Goal: Task Accomplishment & Management: Complete application form

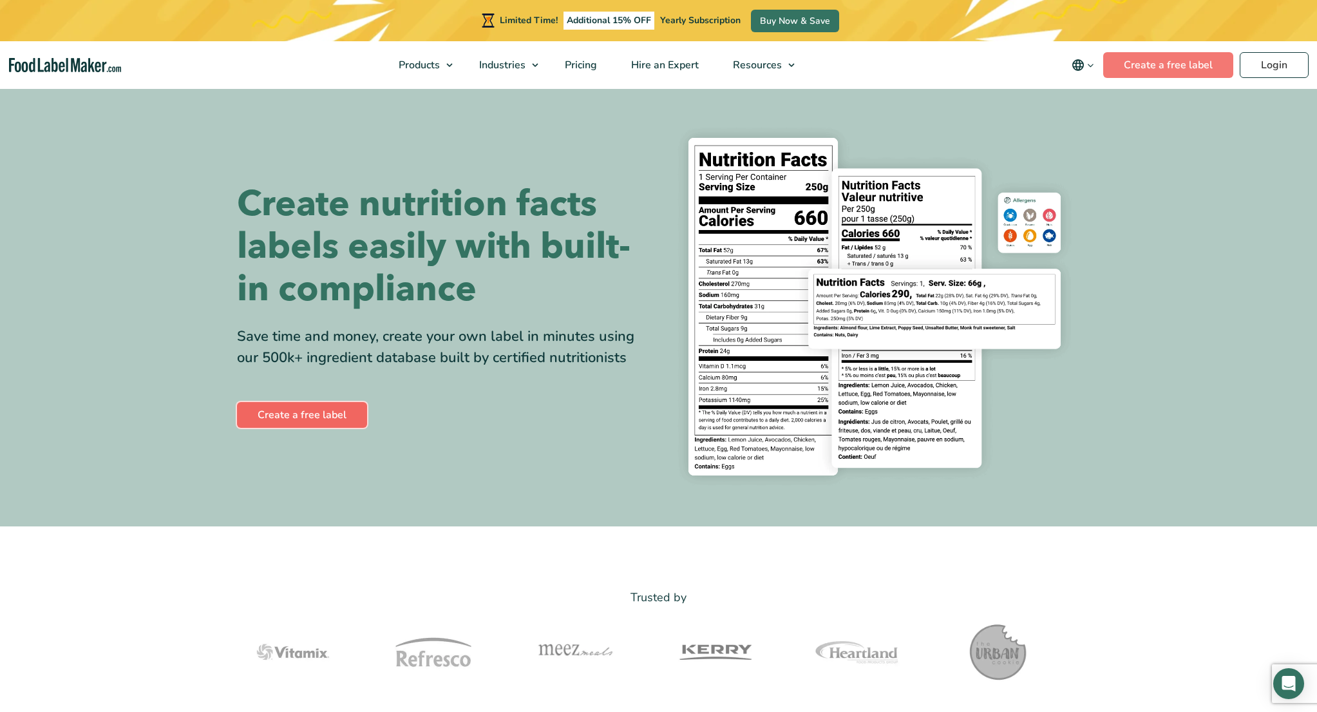
click at [289, 410] on link "Create a free label" at bounding box center [302, 415] width 130 height 26
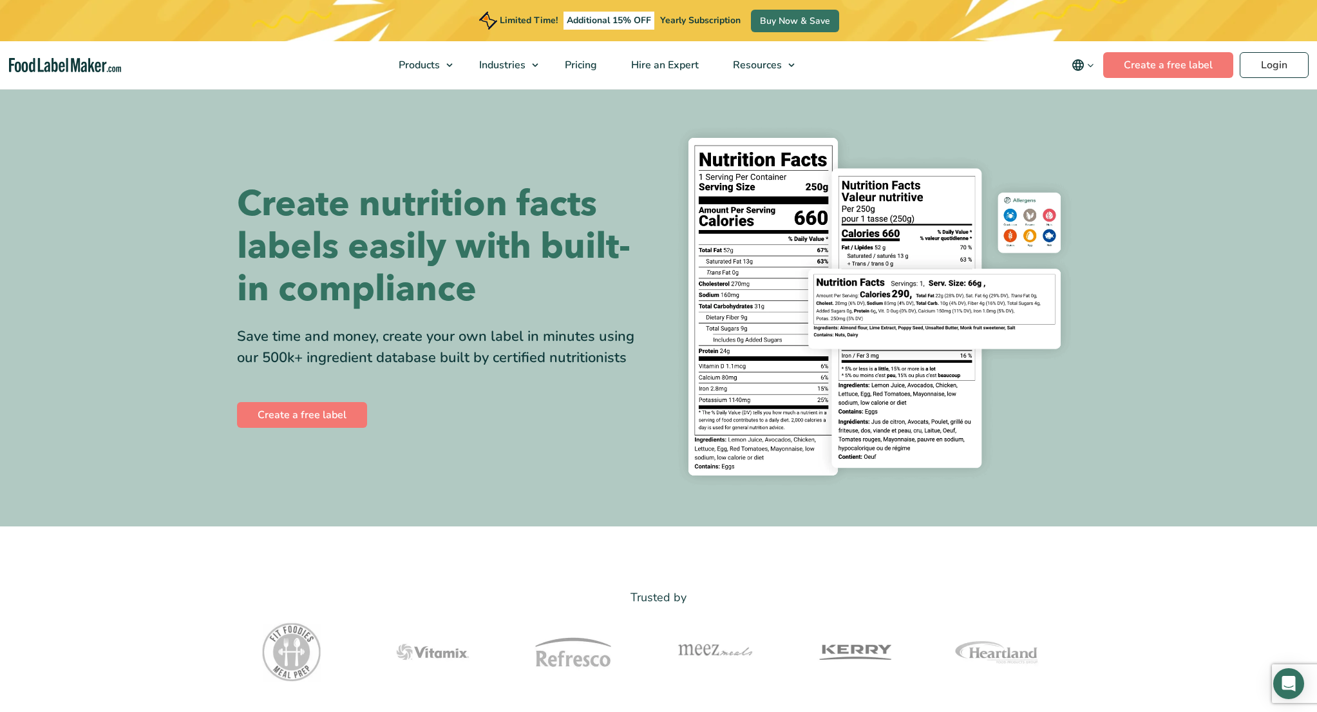
scroll to position [65, 0]
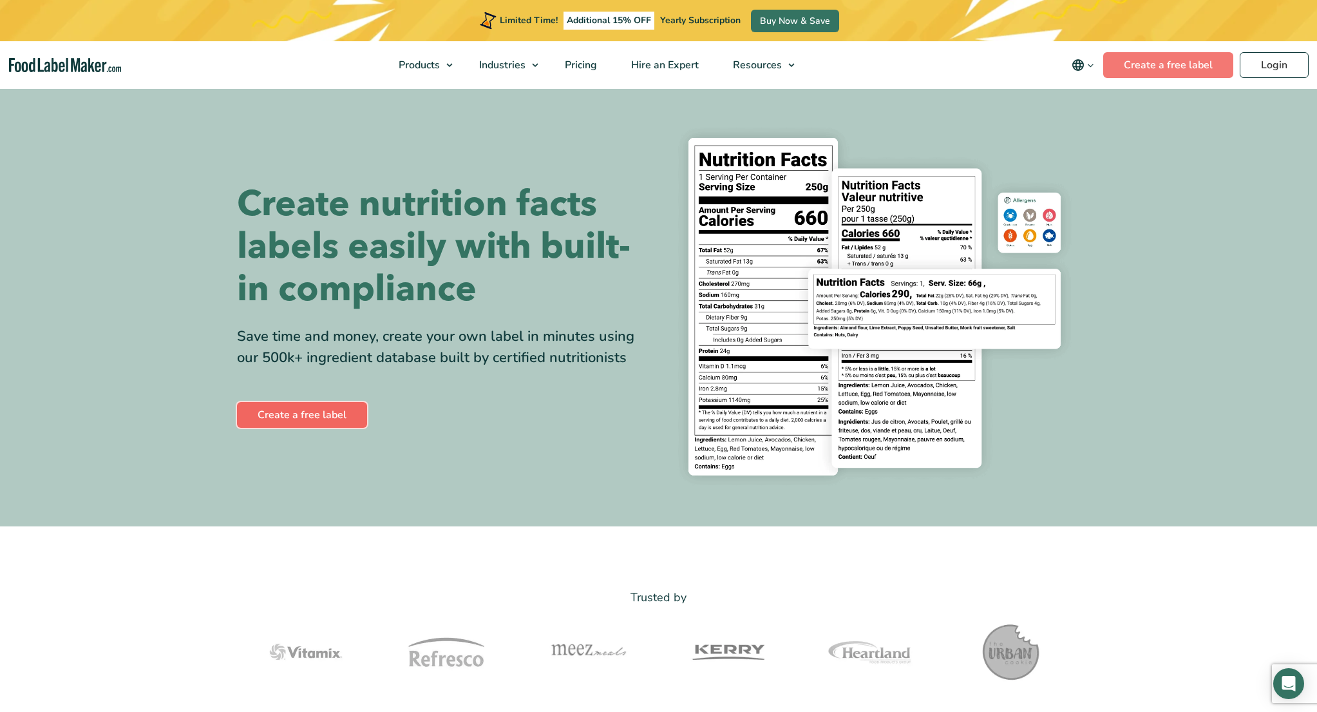
click at [294, 414] on link "Create a free label" at bounding box center [302, 415] width 130 height 26
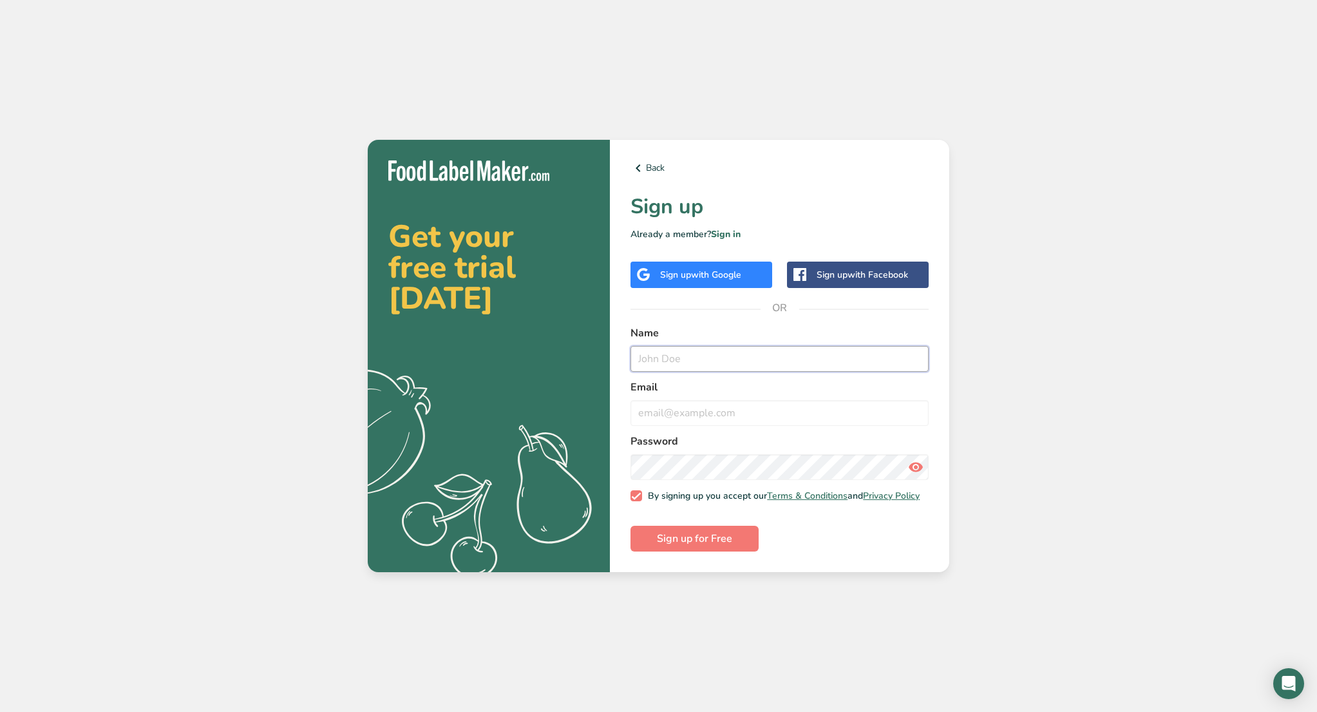
click at [669, 352] on input "text" at bounding box center [780, 359] width 298 height 26
type input "[PERSON_NAME]"
type input "[PERSON_NAME][EMAIL_ADDRESS][DOMAIN_NAME]"
click at [676, 538] on span "Sign up for Free" at bounding box center [694, 538] width 75 height 15
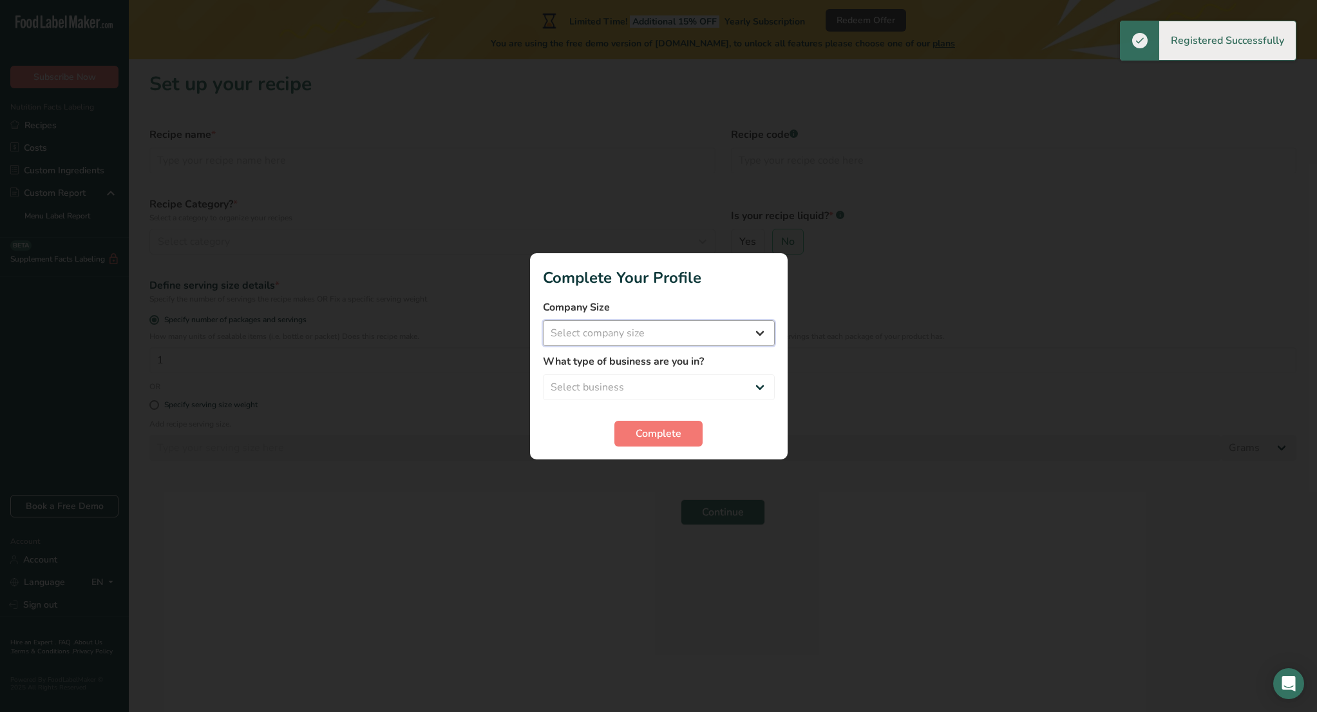
click at [658, 338] on select "Select company size Fewer than 10 Employees 10 to 50 Employees 51 to 500 Employ…" at bounding box center [659, 333] width 232 height 26
select select "3"
click at [652, 386] on select "Select business Packaged Food Manufacturer Restaurant & Cafe Bakery Meal Plans …" at bounding box center [659, 387] width 232 height 26
select select "8"
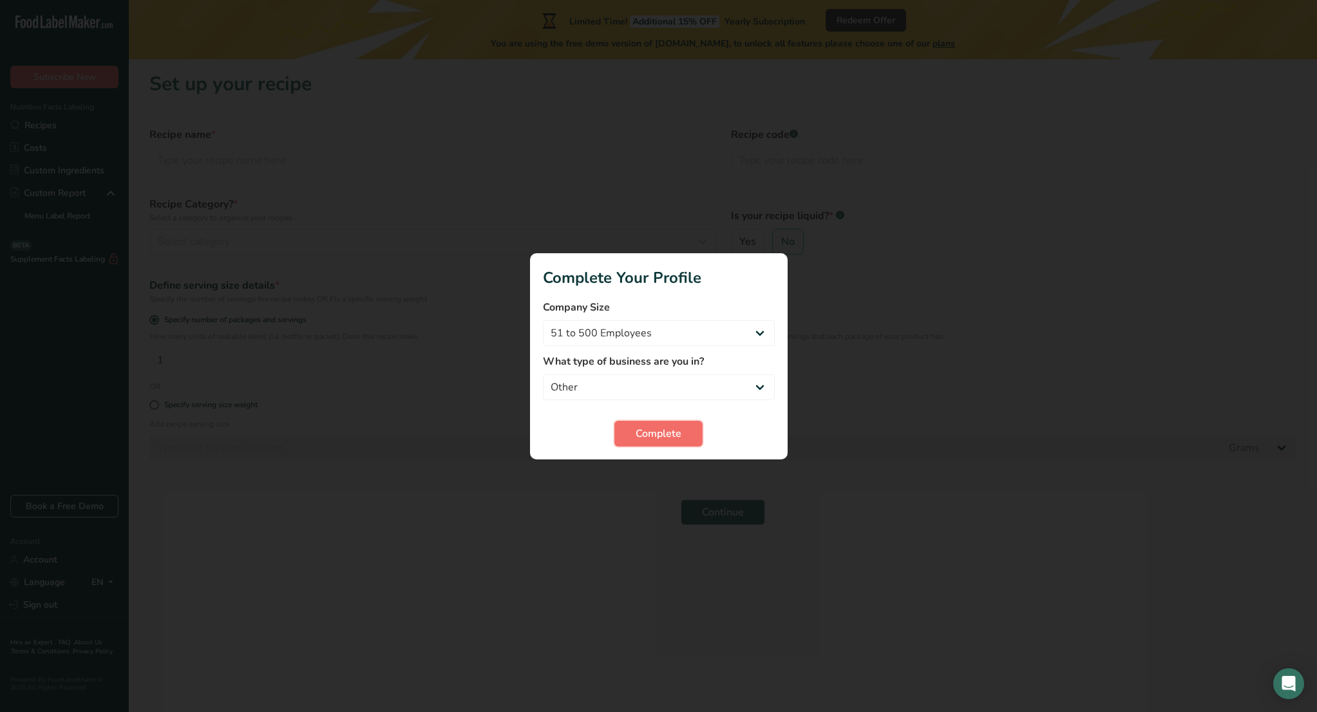
click at [651, 444] on button "Complete" at bounding box center [658, 434] width 88 height 26
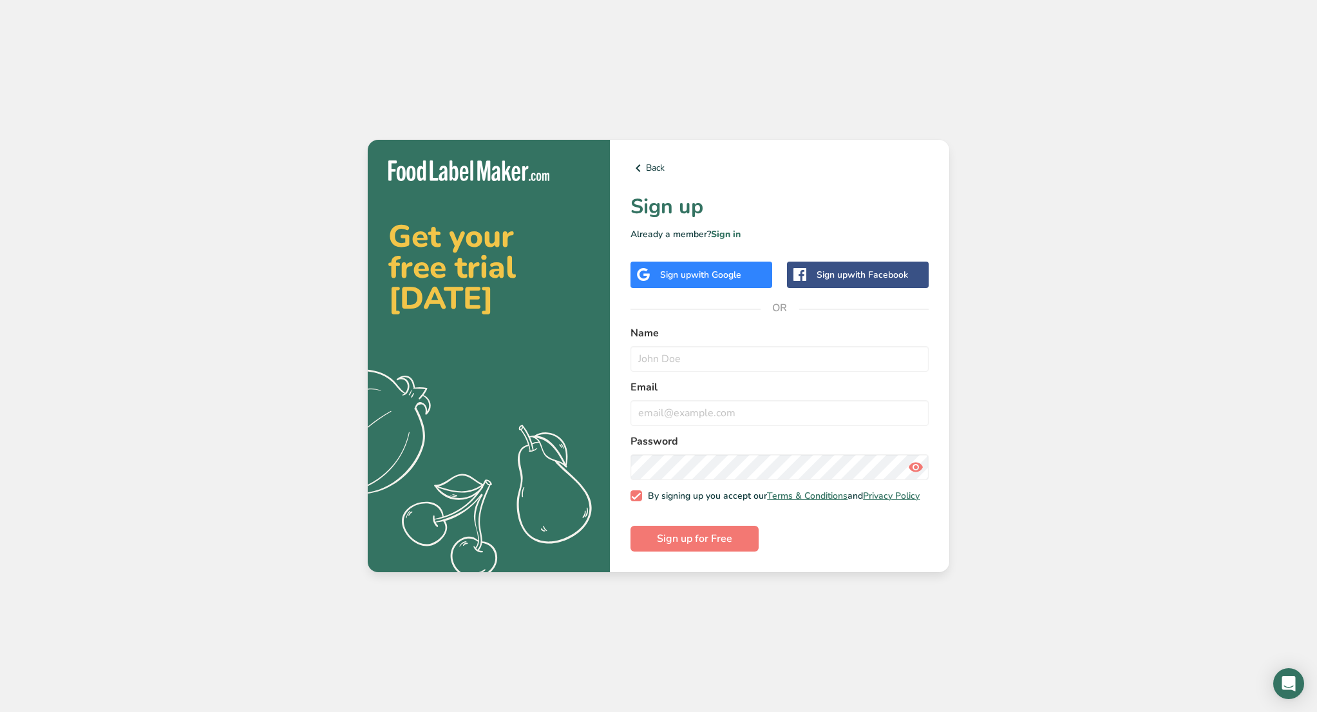
click at [433, 164] on img at bounding box center [468, 170] width 161 height 21
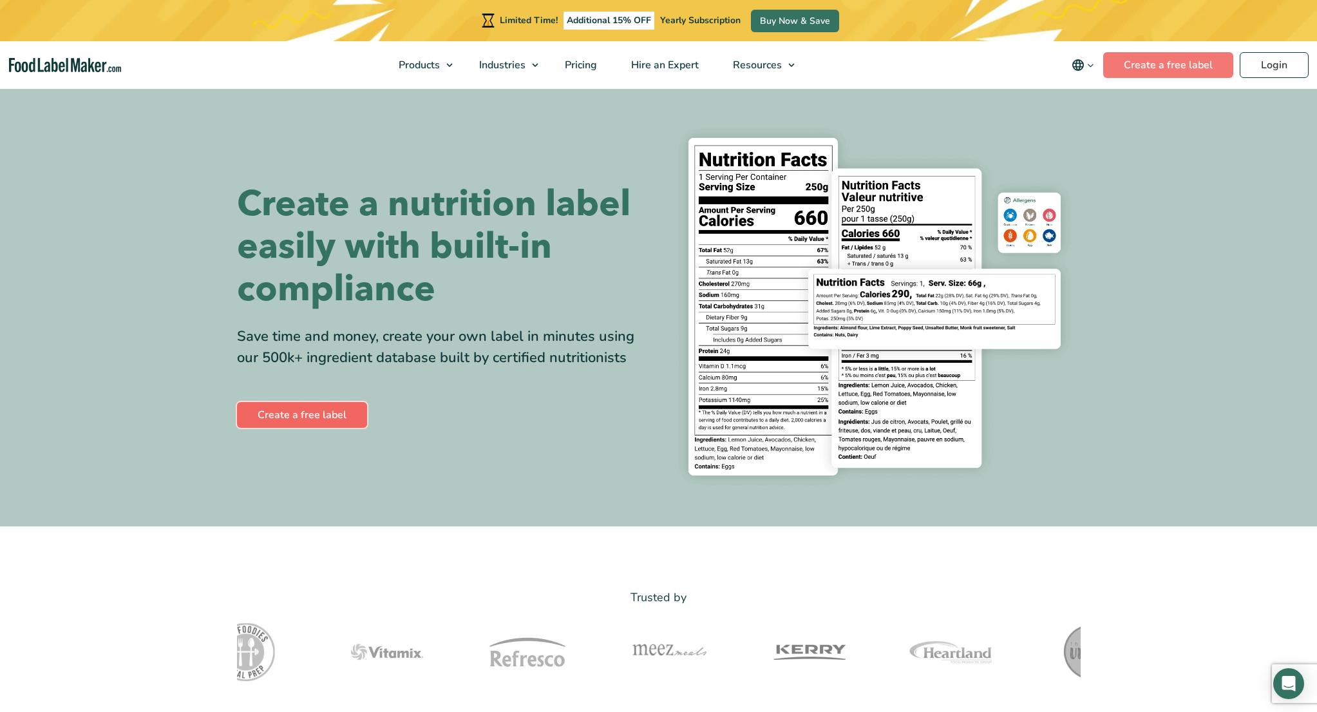
click at [283, 412] on link "Create a free label" at bounding box center [302, 415] width 130 height 26
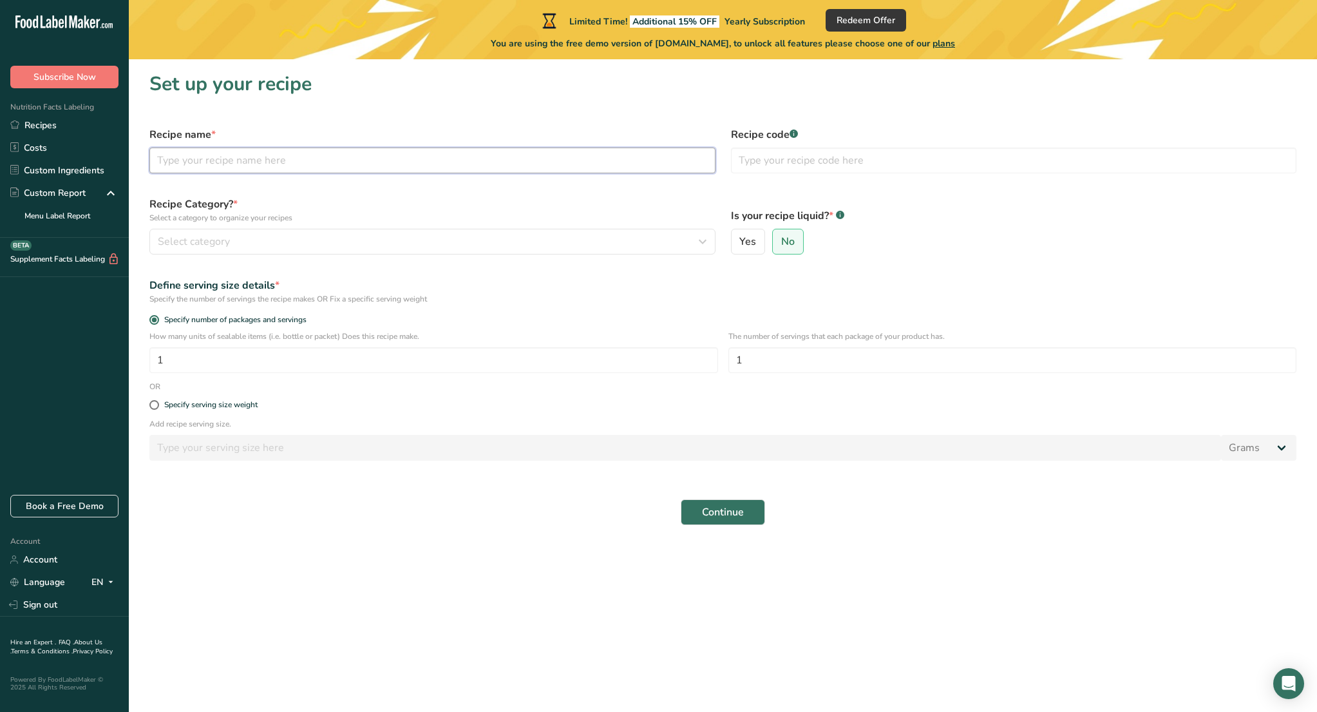
click at [227, 160] on input "text" at bounding box center [432, 160] width 566 height 26
click at [370, 353] on input "1" at bounding box center [433, 360] width 569 height 26
click at [750, 239] on span "Yes" at bounding box center [747, 241] width 17 height 13
click at [740, 239] on input "Yes" at bounding box center [736, 242] width 8 height 8
radio input "true"
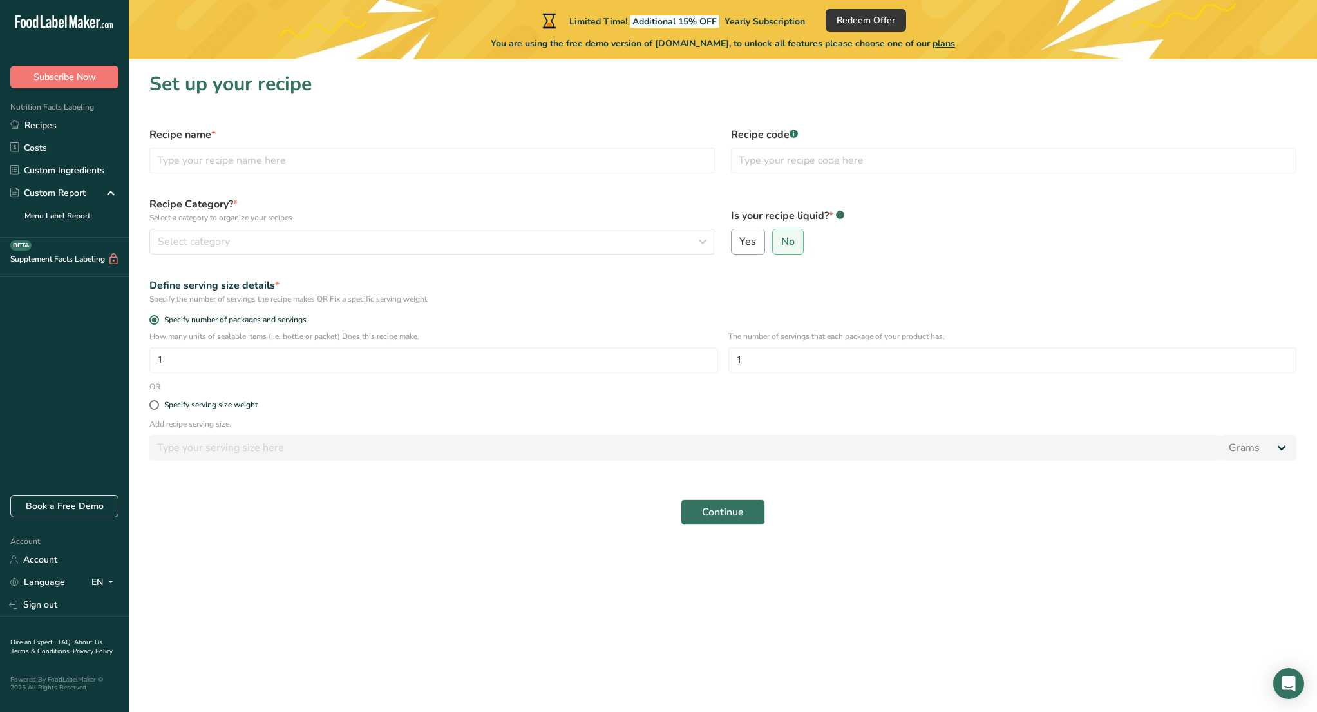
radio input "false"
select select "22"
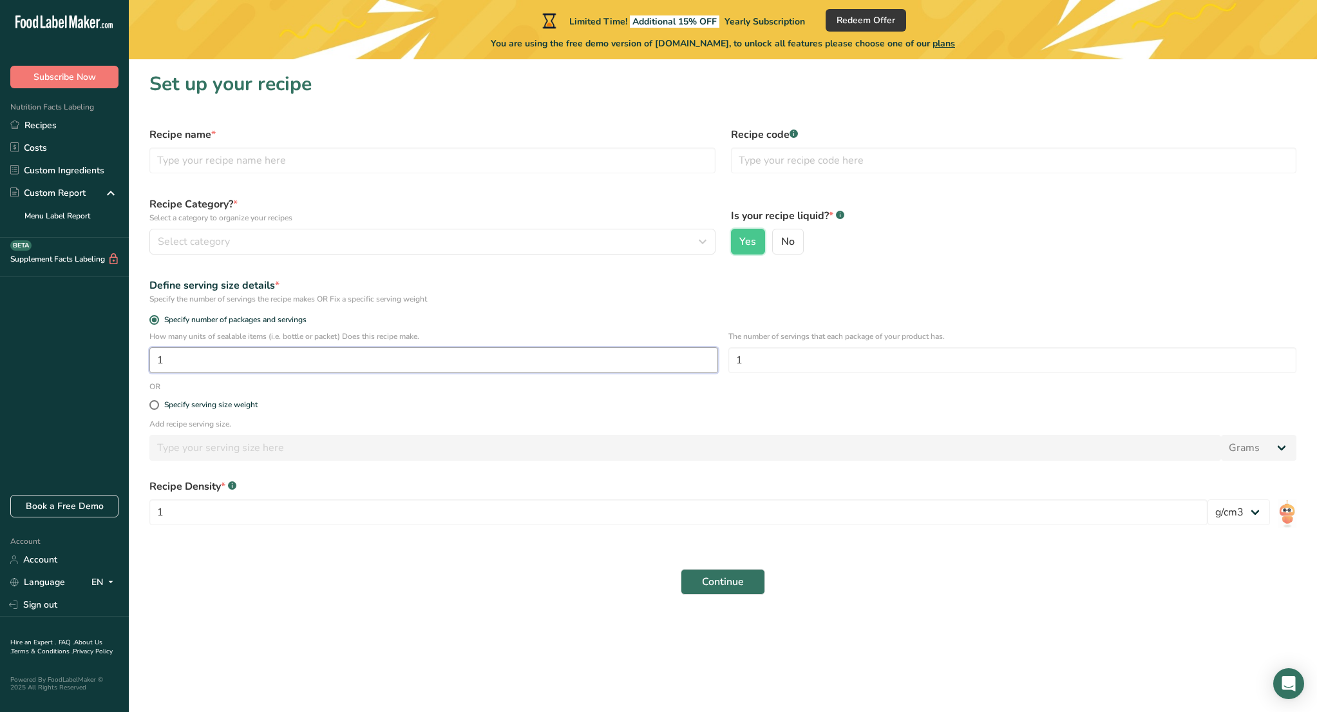
click at [316, 358] on input "1" at bounding box center [433, 360] width 569 height 26
